Goal: Navigation & Orientation: Find specific page/section

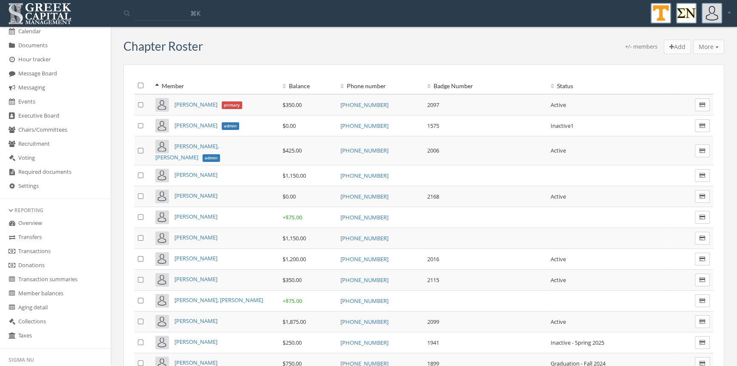
scroll to position [172, 0]
click at [44, 246] on link "Transactions" at bounding box center [55, 250] width 111 height 14
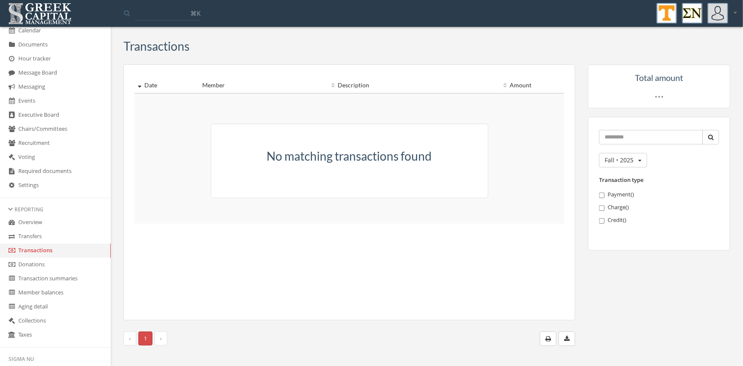
click at [30, 233] on link "Transfers" at bounding box center [55, 236] width 111 height 14
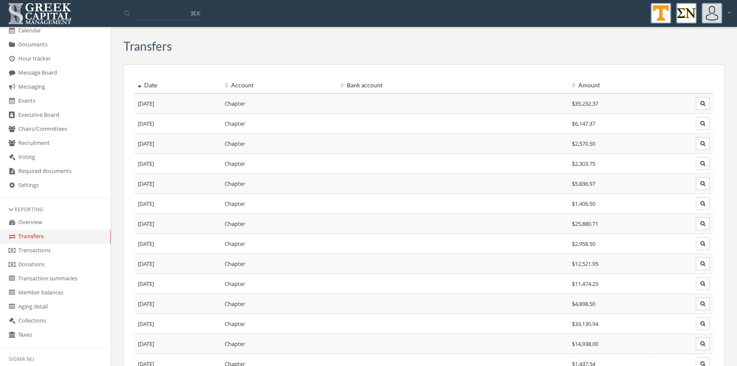
click at [34, 252] on link "Transactions" at bounding box center [55, 250] width 111 height 14
